Goal: Information Seeking & Learning: Learn about a topic

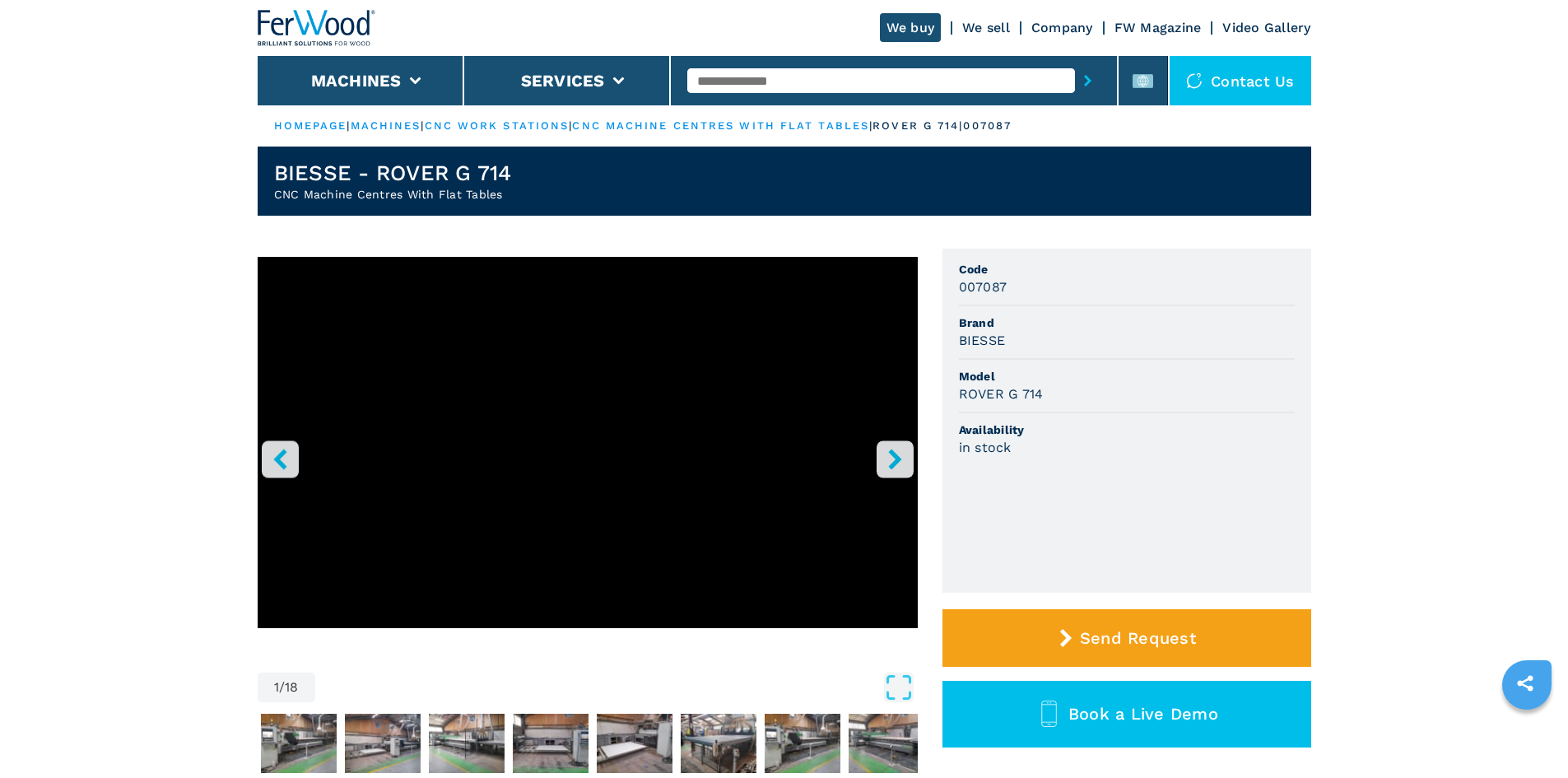
click at [735, 78] on input "text" at bounding box center [881, 81] width 387 height 25
paste input "******"
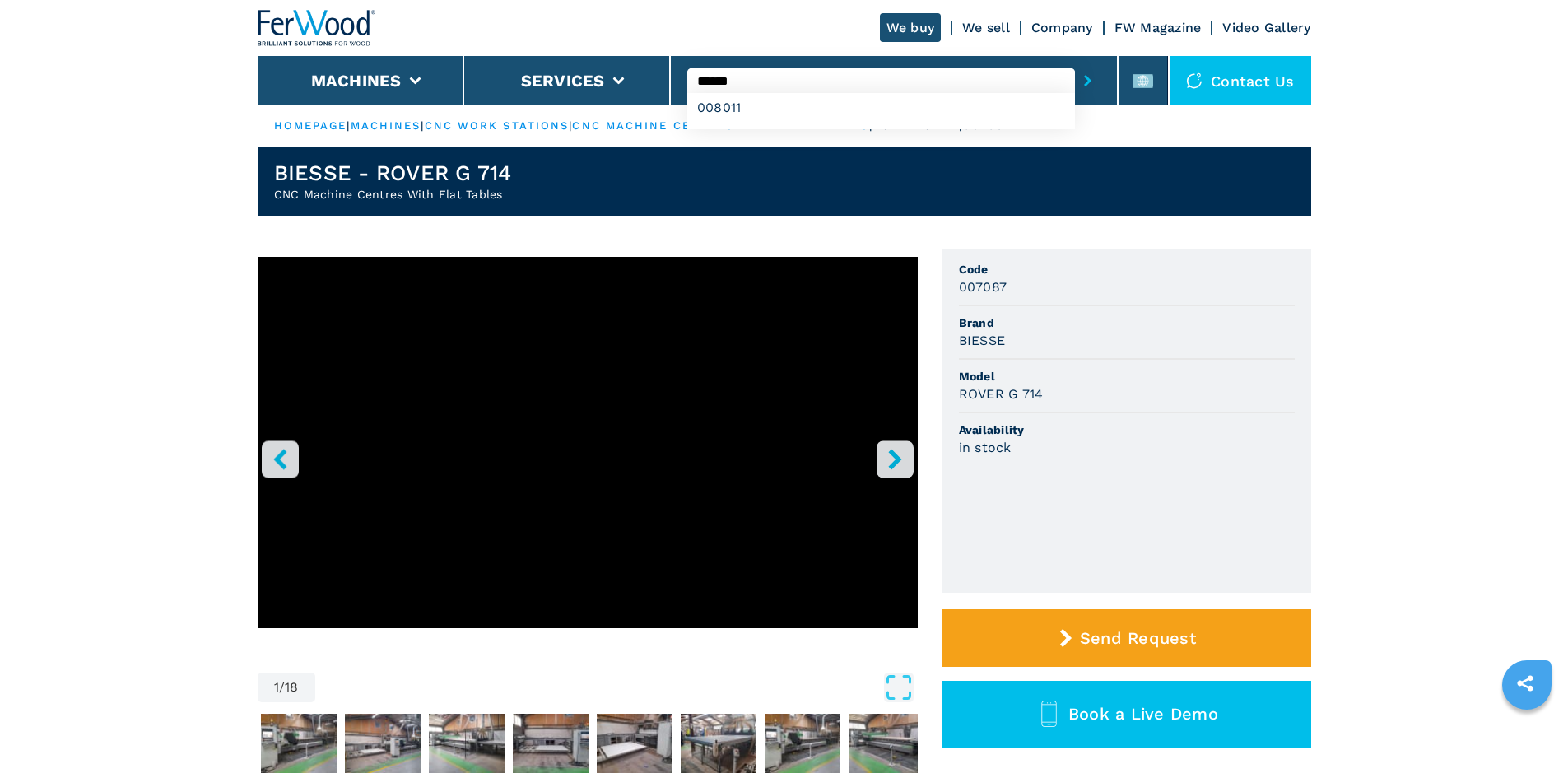
type input "******"
click at [1075, 82] on button "submit-button" at bounding box center [1087, 80] width 25 height 38
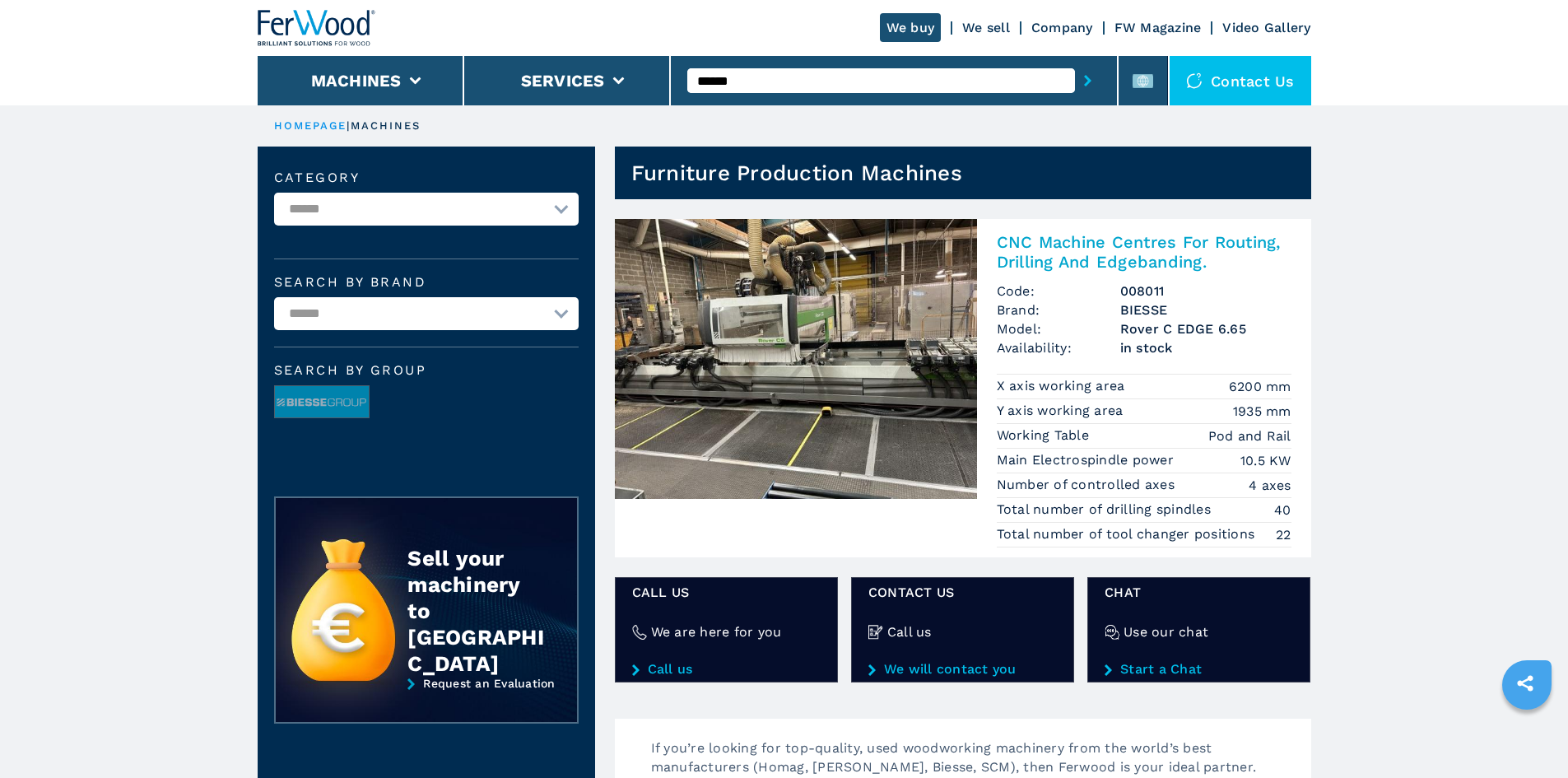
click at [1046, 241] on h2 "CNC Machine Centres For Routing, Drilling And Edgebanding." at bounding box center [1144, 252] width 295 height 40
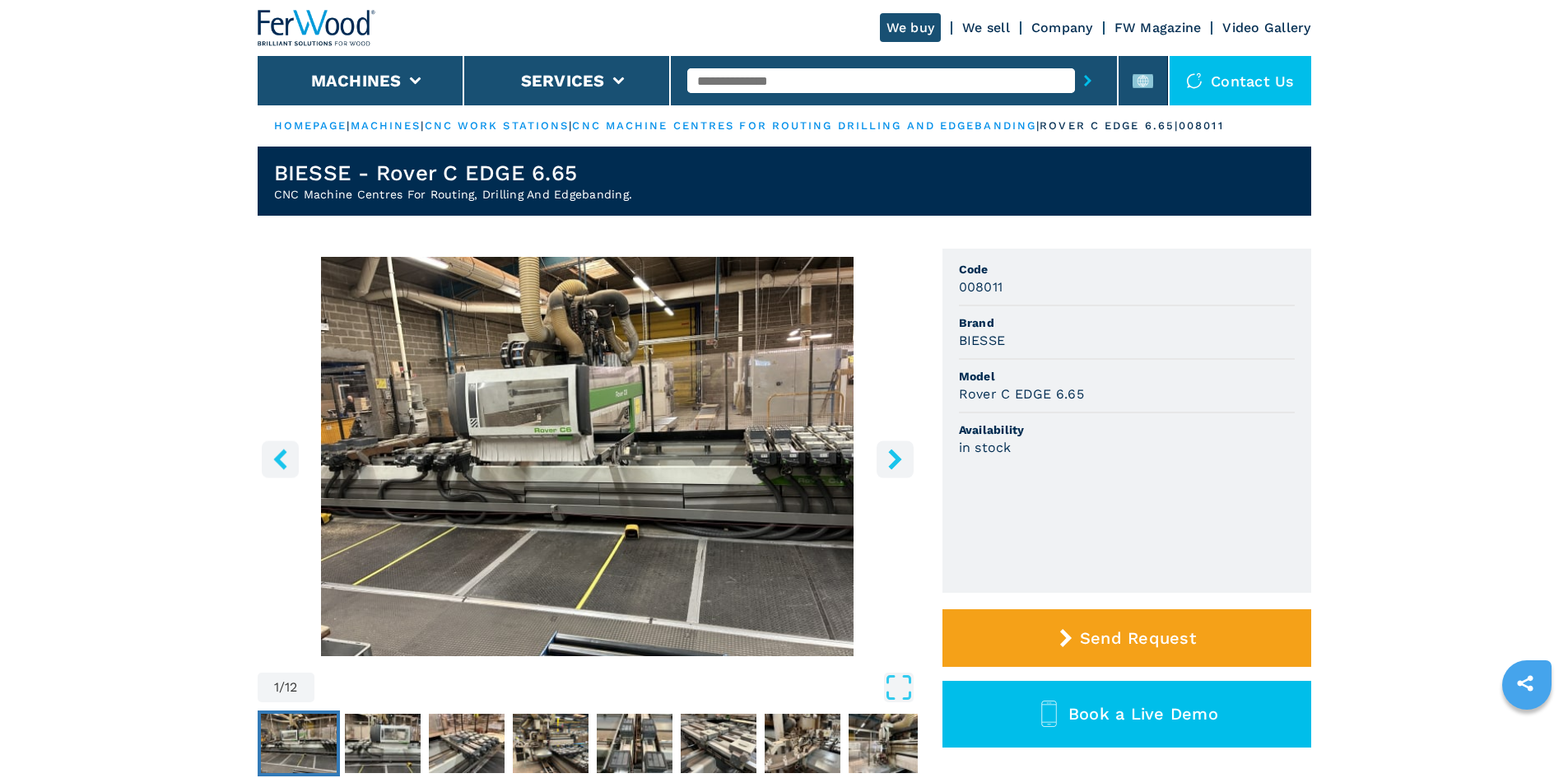
click at [977, 344] on h3 "BIESSE" at bounding box center [982, 340] width 47 height 19
click at [1087, 324] on span "Brand" at bounding box center [1127, 322] width 335 height 16
drag, startPoint x: 1007, startPoint y: 338, endPoint x: 948, endPoint y: 342, distance: 59.1
click at [948, 342] on ul "Code 008011 Brand BIESSE Model Rover C EDGE 6.65 Availability in stock" at bounding box center [1127, 420] width 369 height 344
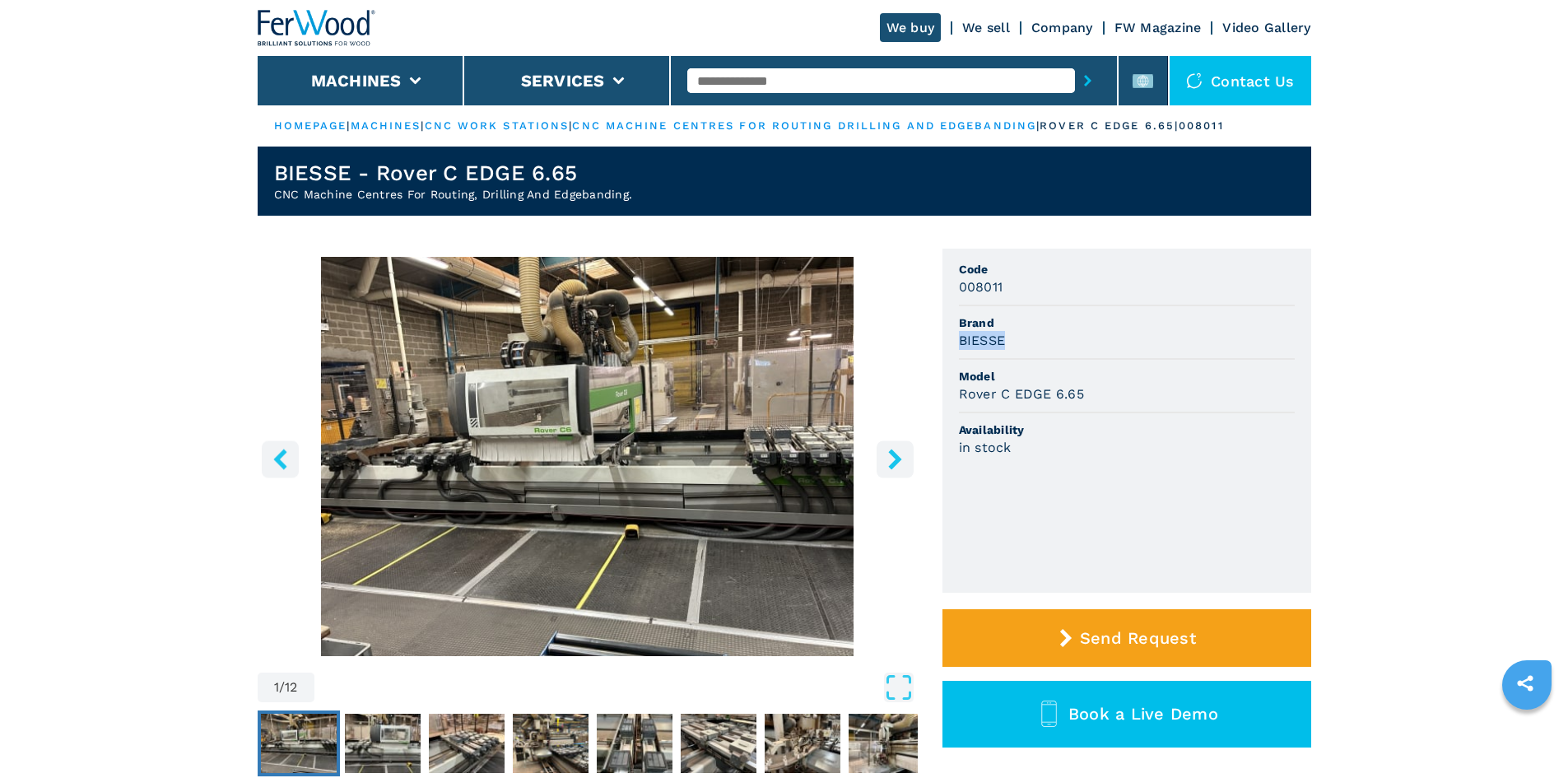
copy h3 "BIESSE"
click at [1123, 320] on span "Brand" at bounding box center [1127, 322] width 335 height 16
drag, startPoint x: 1086, startPoint y: 387, endPoint x: 952, endPoint y: 400, distance: 134.6
click at [952, 400] on ul "Code 008011 Brand BIESSE Model Rover C EDGE 6.65 Availability in stock" at bounding box center [1127, 420] width 369 height 344
copy h3 "Rover C EDGE 6.65"
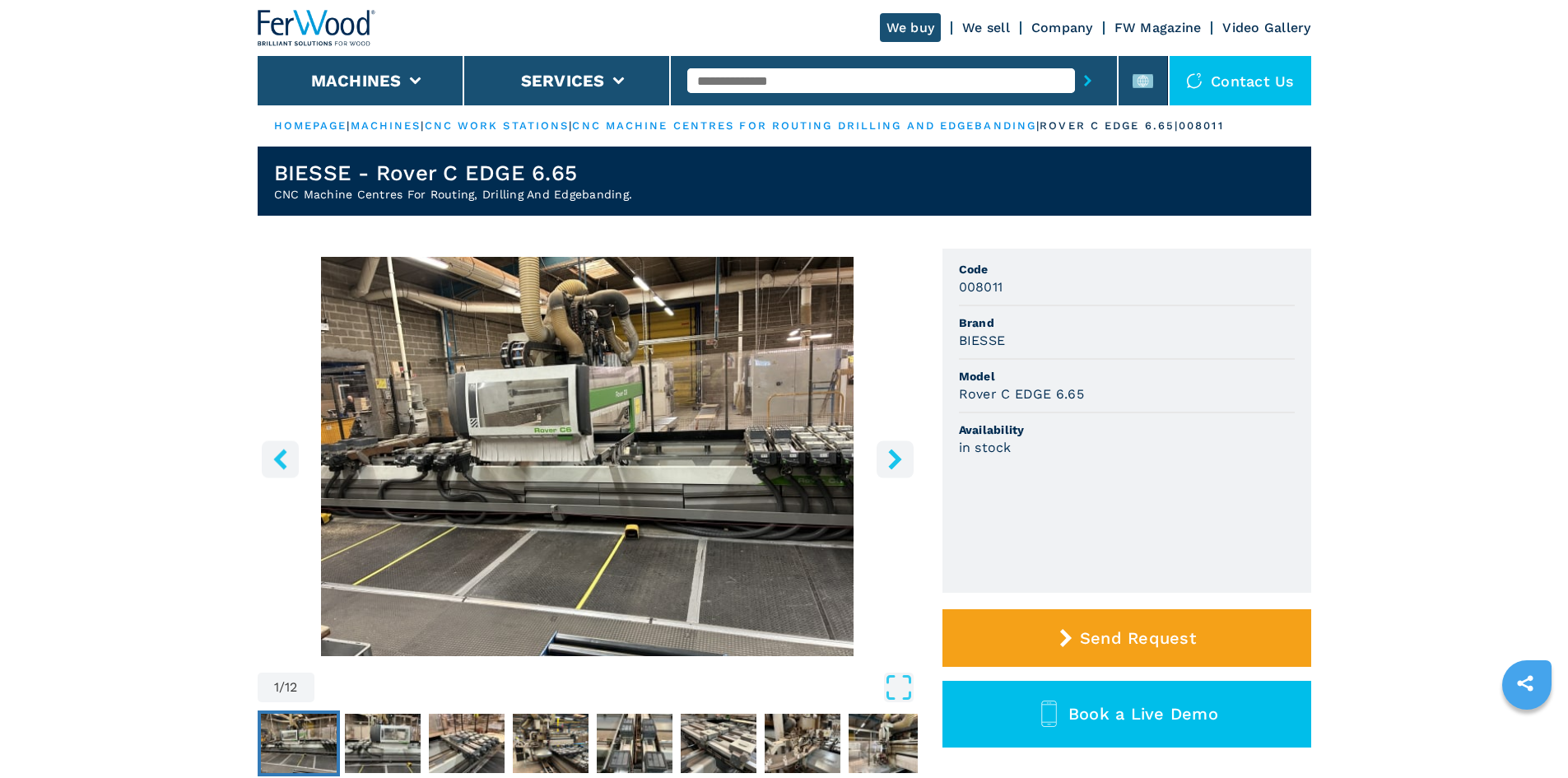
click at [1070, 345] on div "BIESSE" at bounding box center [1127, 340] width 335 height 19
drag, startPoint x: 1004, startPoint y: 290, endPoint x: 958, endPoint y: 296, distance: 46.4
click at [946, 294] on ul "Code 008011 Brand BIESSE Model Rover C EDGE 6.65 Availability in stock" at bounding box center [1127, 420] width 369 height 344
copy h3 "008011"
click at [1170, 335] on div "BIESSE" at bounding box center [1127, 340] width 335 height 19
